Goal: Task Accomplishment & Management: Manage account settings

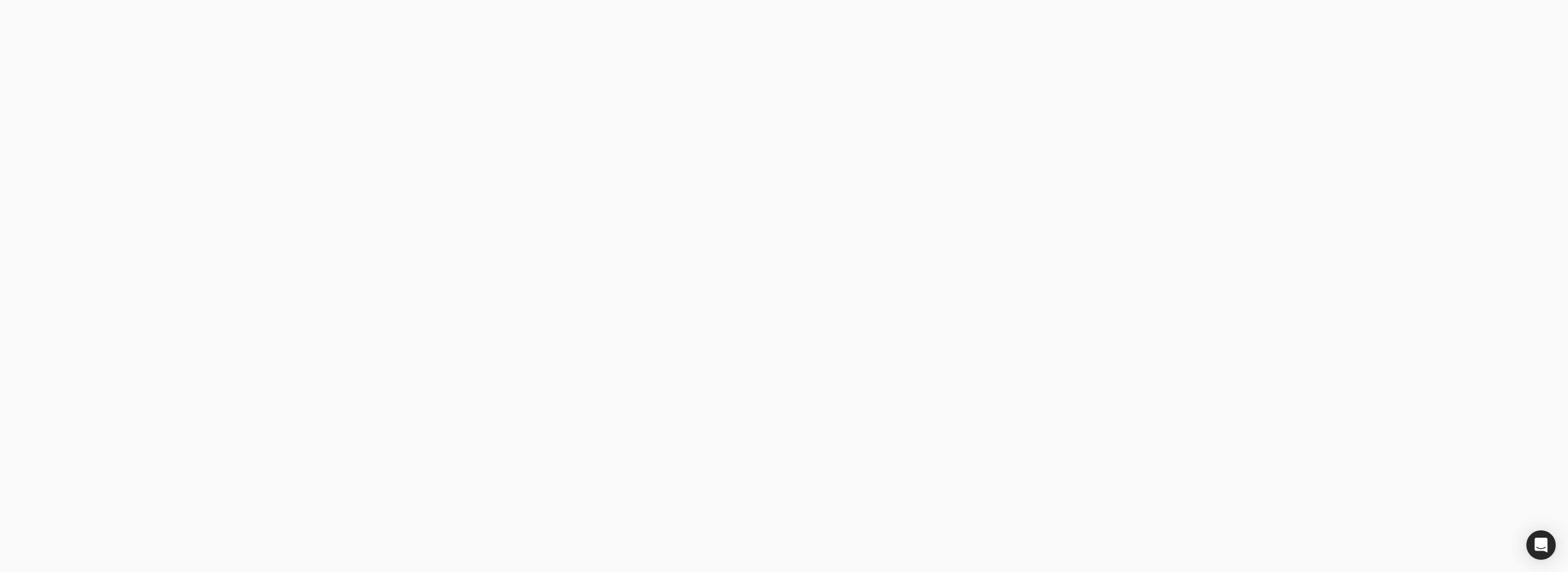
drag, startPoint x: 0, startPoint y: 0, endPoint x: 376, endPoint y: 246, distance: 449.3
click at [376, 246] on body at bounding box center [784, 286] width 1568 height 572
click at [375, 255] on email "Business email" at bounding box center [400, 259] width 221 height 30
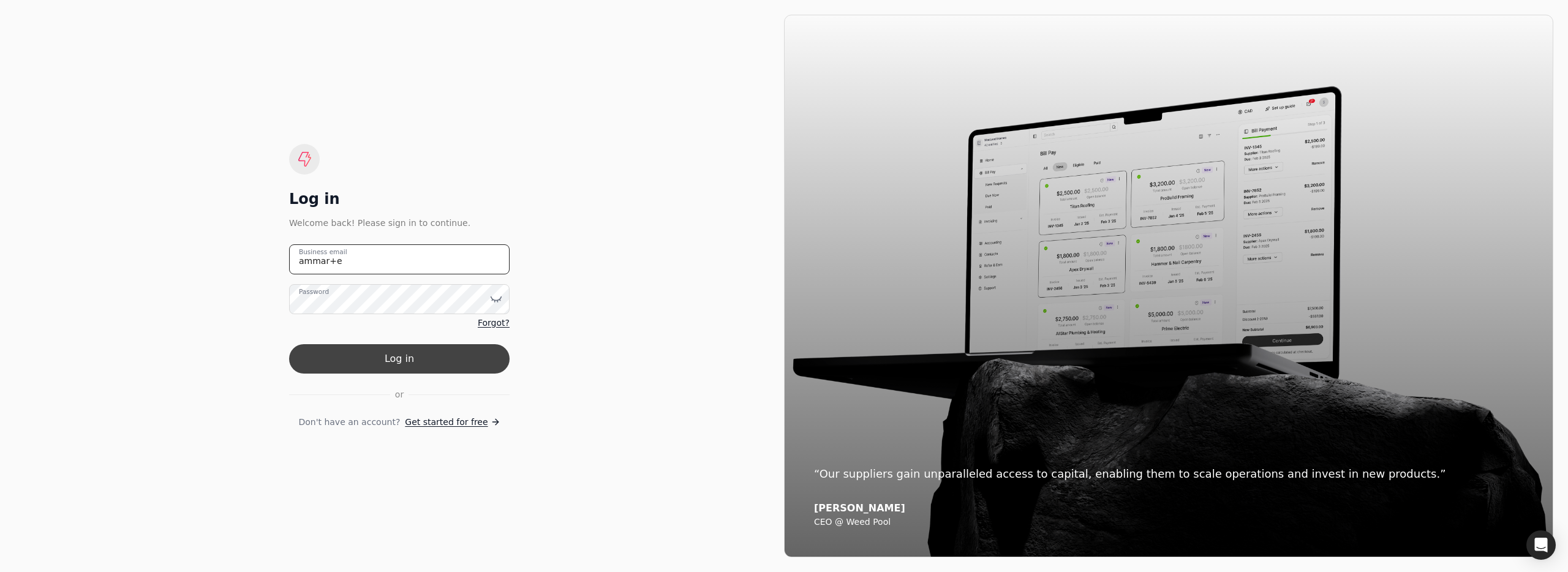
type email "[EMAIL_ADDRESS][DOMAIN_NAME]"
click at [442, 364] on button "Log in" at bounding box center [400, 359] width 221 height 29
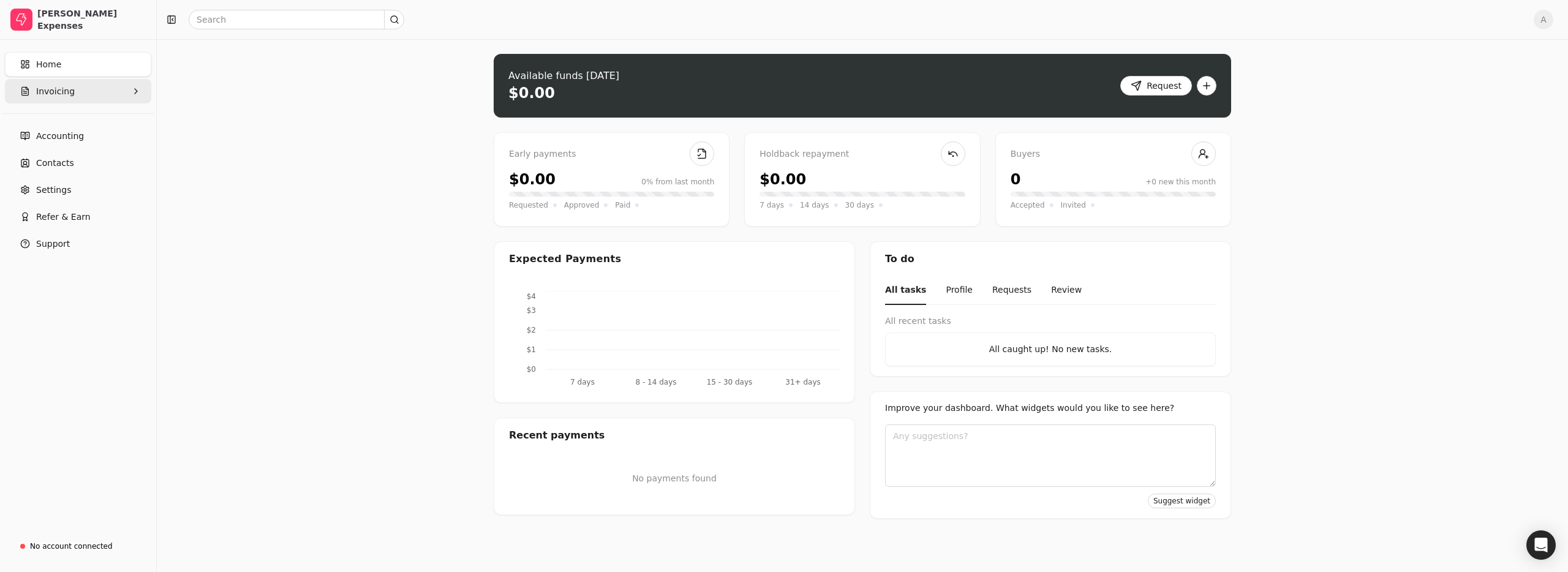
click at [105, 89] on button "Invoicing" at bounding box center [78, 91] width 147 height 25
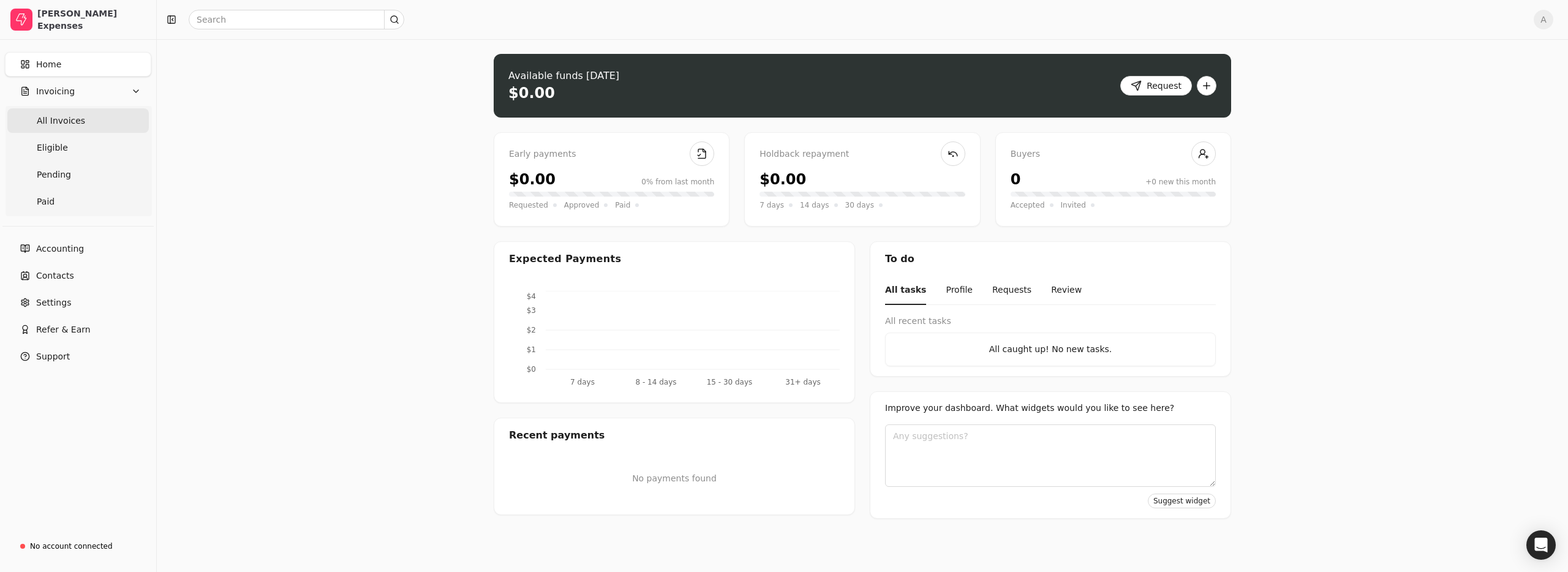
click at [89, 123] on Invoices "All Invoices" at bounding box center [78, 120] width 141 height 25
click at [120, 123] on Invoices "All Invoices" at bounding box center [78, 120] width 141 height 25
